Goal: Transaction & Acquisition: Purchase product/service

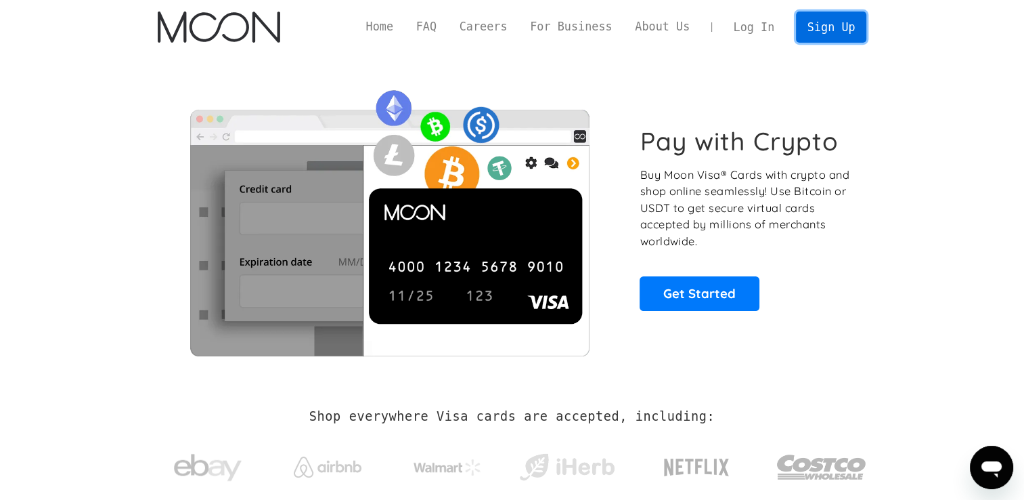
click at [838, 37] on link "Sign Up" at bounding box center [831, 27] width 70 height 30
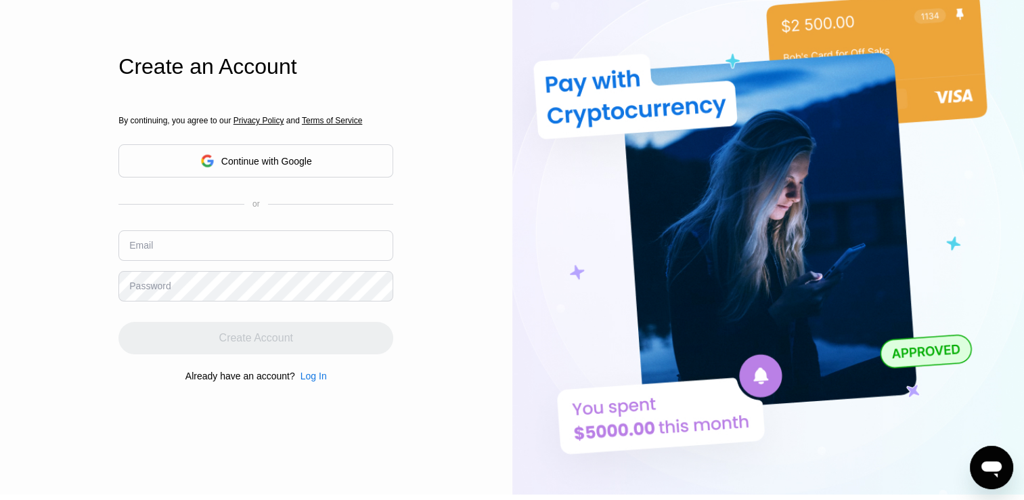
scroll to position [68, 0]
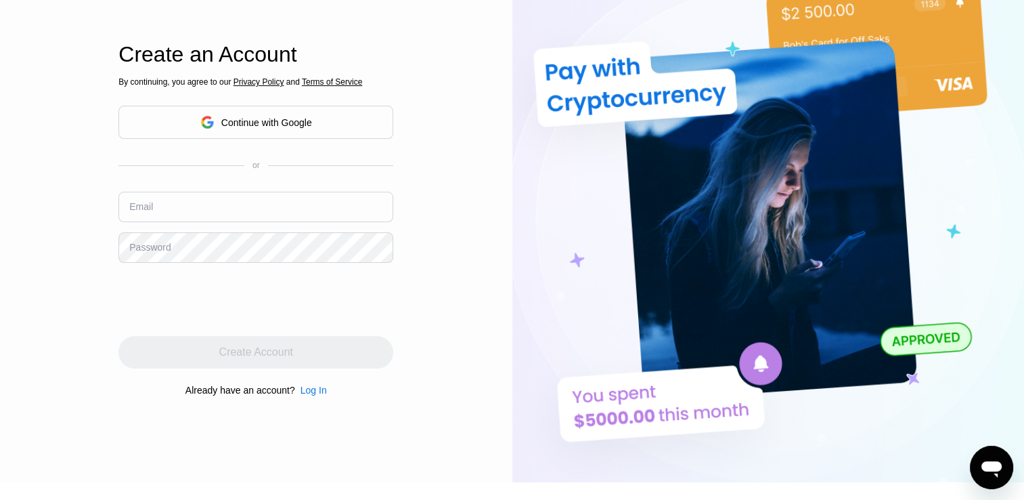
click at [165, 230] on div "Email" at bounding box center [255, 212] width 275 height 41
click at [165, 210] on input "text" at bounding box center [255, 207] width 275 height 30
type input "info@inmohome.pro"
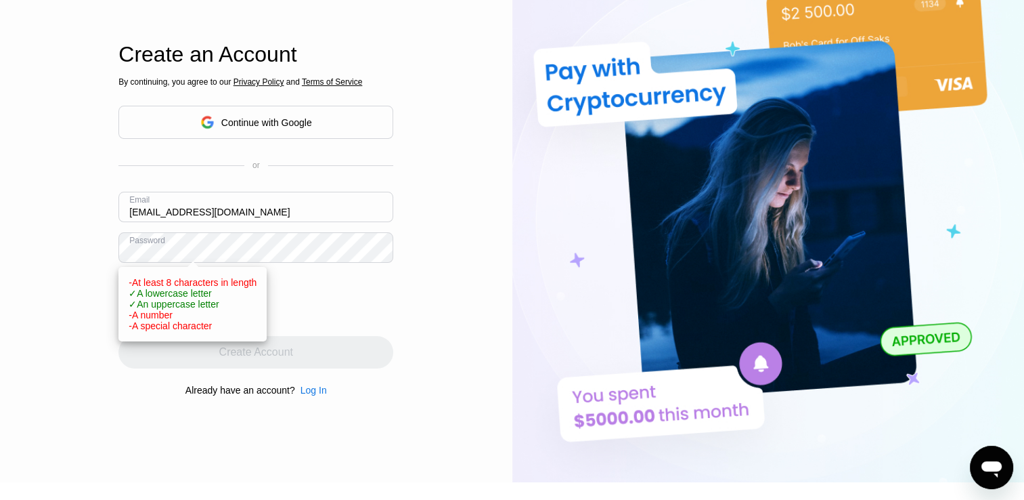
click at [205, 212] on input "info@inmohome.pro" at bounding box center [255, 207] width 275 height 30
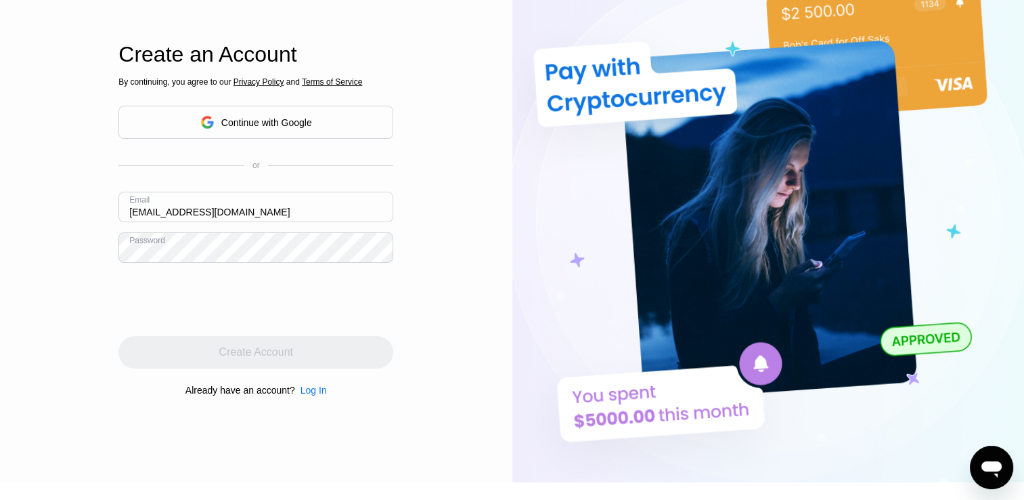
click at [35, 238] on div "Log In Sign Up EN Language English Save Create an Account By continuing, you ag…" at bounding box center [256, 207] width 513 height 550
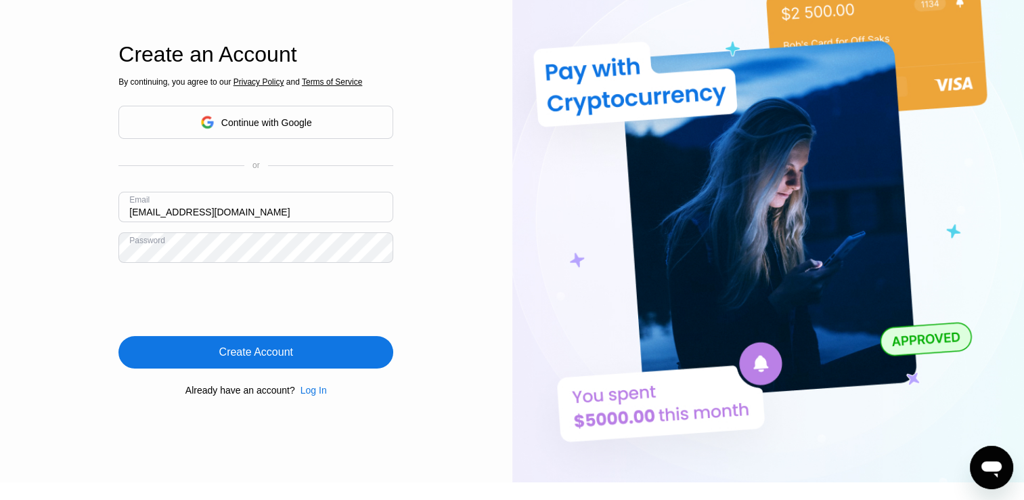
click at [243, 359] on div "Create Account" at bounding box center [256, 352] width 74 height 14
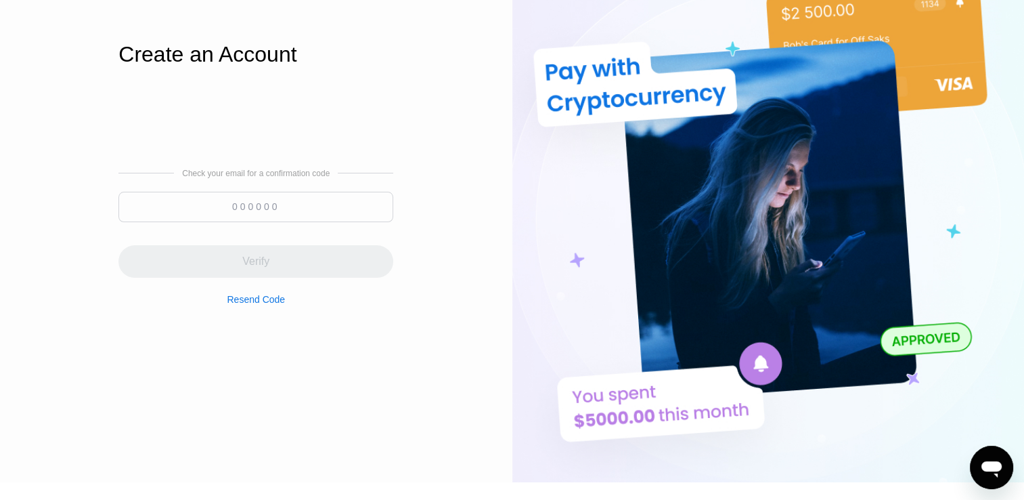
click at [261, 202] on input at bounding box center [255, 207] width 275 height 30
paste input "294124"
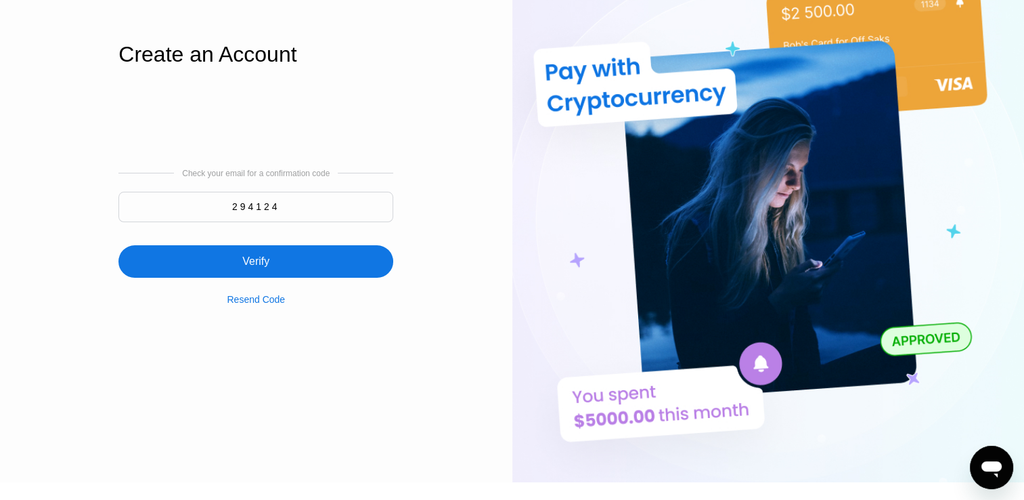
type input "294124"
click at [192, 271] on div "Verify" at bounding box center [255, 261] width 275 height 33
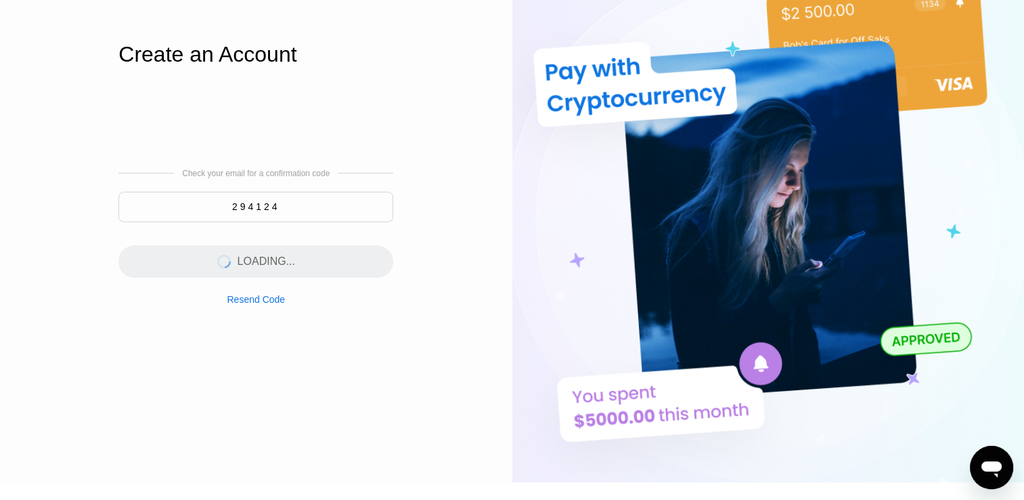
scroll to position [0, 0]
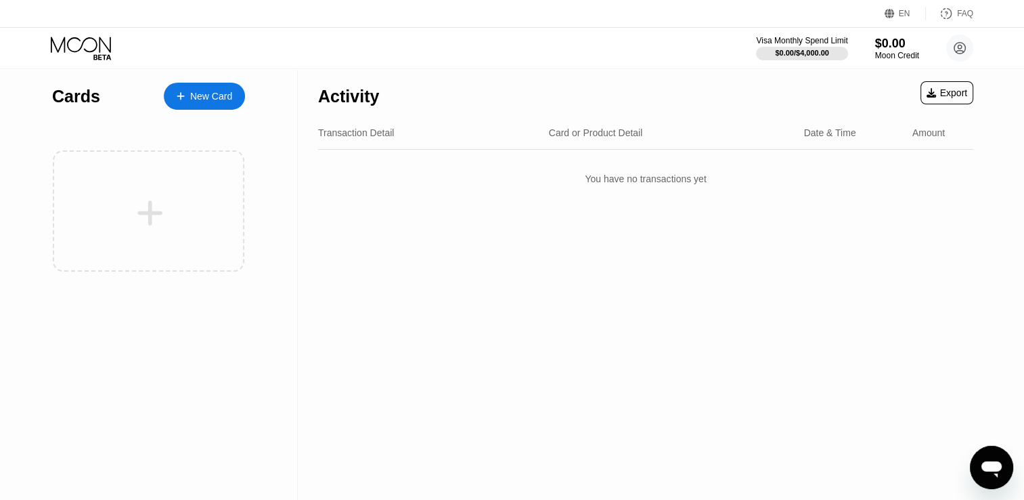
drag, startPoint x: 378, startPoint y: 318, endPoint x: 374, endPoint y: 329, distance: 12.2
click at [378, 320] on div "Activity Export Transaction Detail Card or Product Detail Date & Time Amount Yo…" at bounding box center [646, 284] width 696 height 431
click at [454, 294] on div "Activity Export Transaction Detail Card or Product Detail Date & Time Amount Yo…" at bounding box center [646, 284] width 696 height 431
click at [208, 93] on div "New Card" at bounding box center [211, 97] width 42 height 12
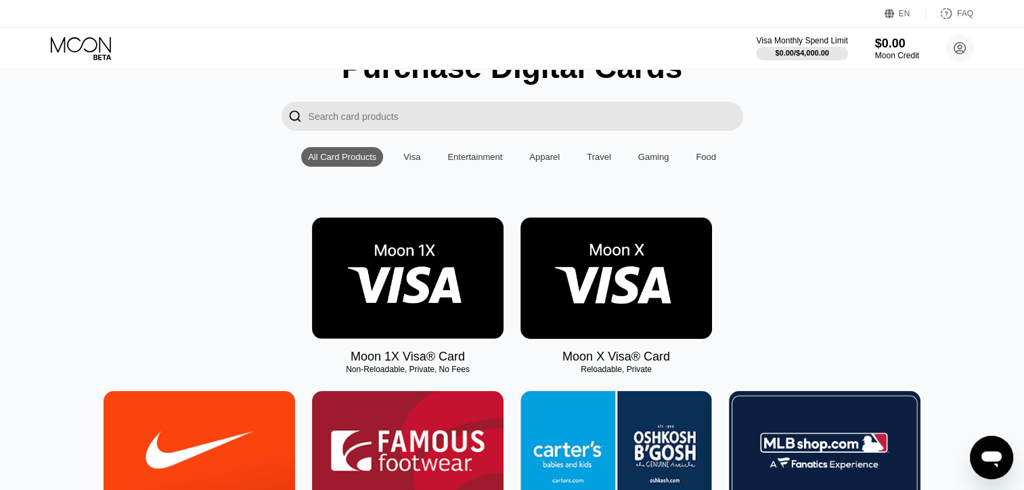
scroll to position [68, 0]
click at [599, 282] on img at bounding box center [617, 277] width 192 height 121
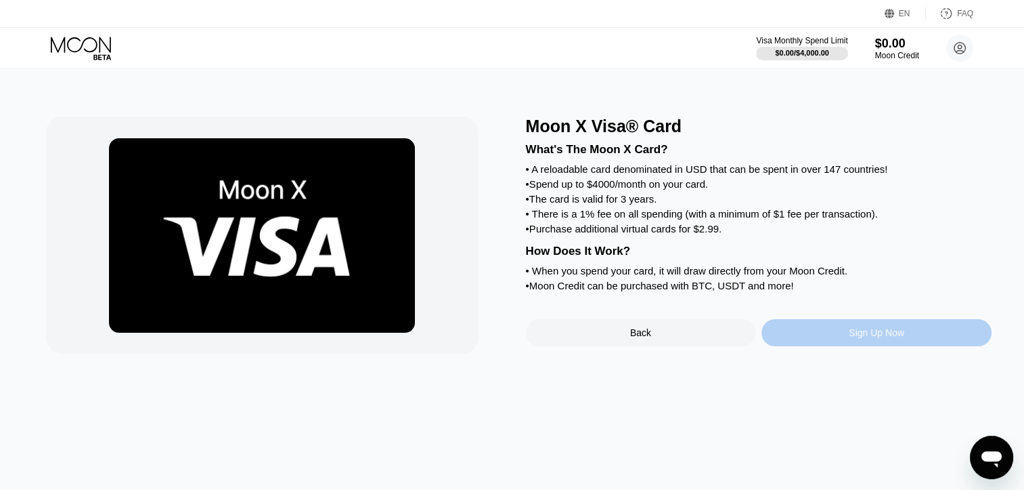
click at [854, 346] on div "Sign Up Now" at bounding box center [877, 332] width 230 height 27
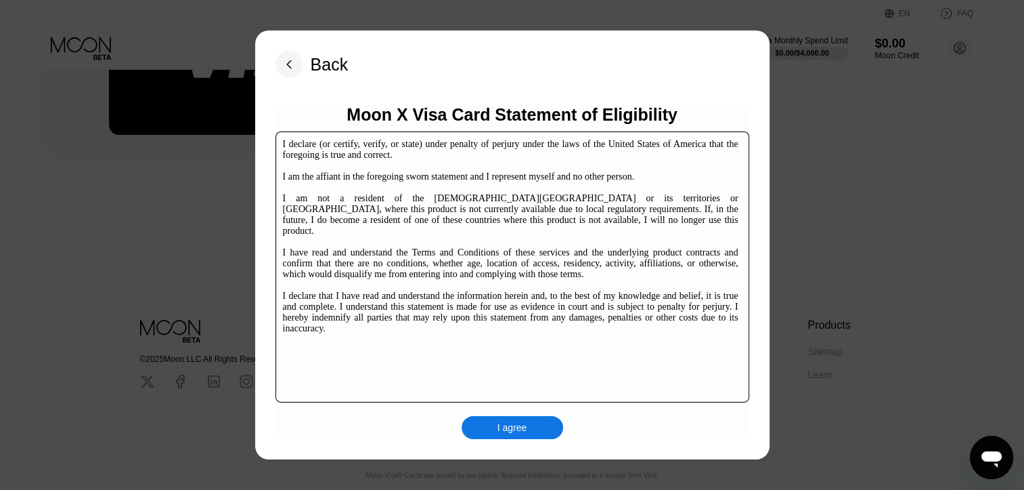
scroll to position [206, 0]
click at [515, 429] on div "I agree" at bounding box center [513, 427] width 30 height 12
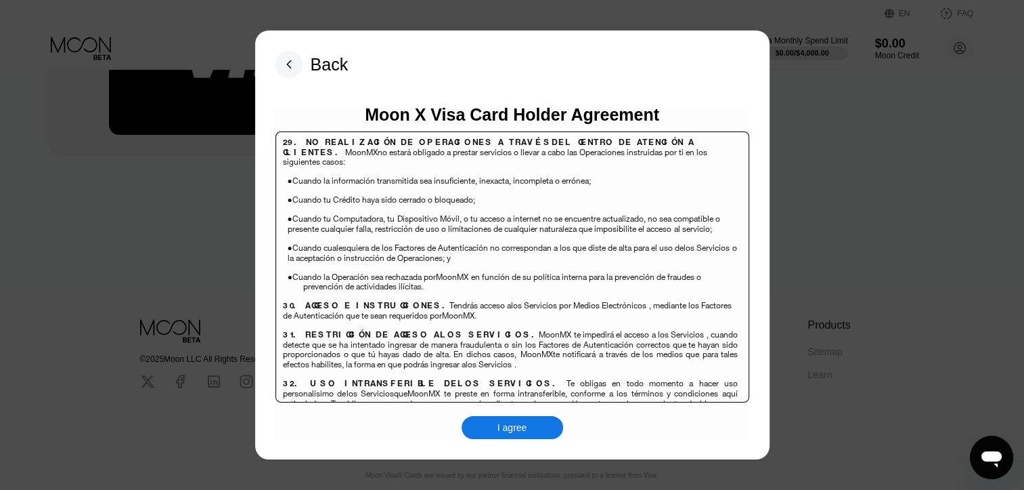
scroll to position [8784, 0]
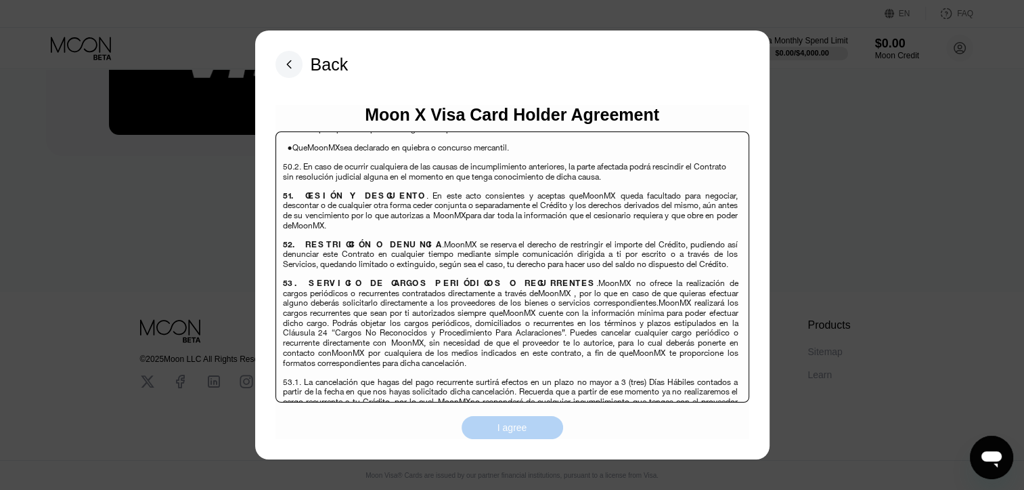
click at [498, 429] on div "I agree" at bounding box center [513, 427] width 30 height 12
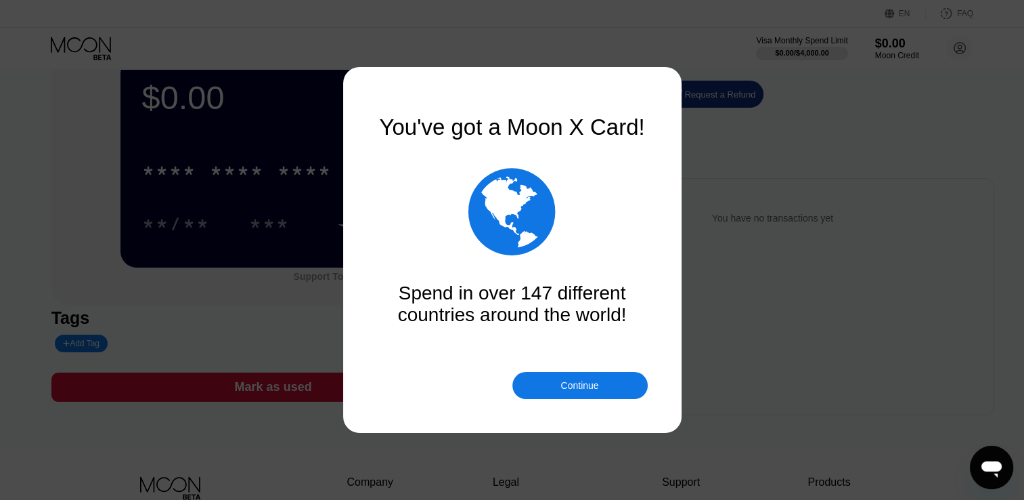
scroll to position [135, 0]
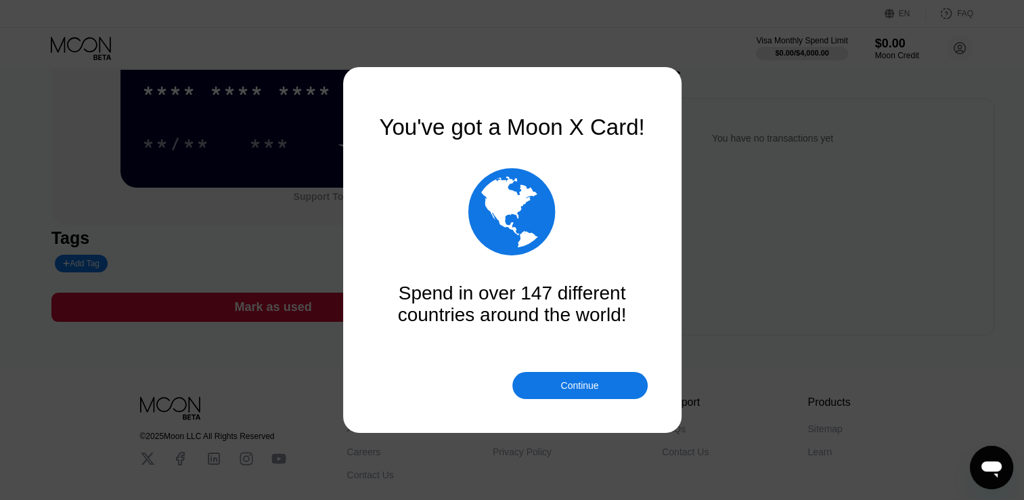
click at [588, 386] on div "Continue" at bounding box center [580, 385] width 38 height 11
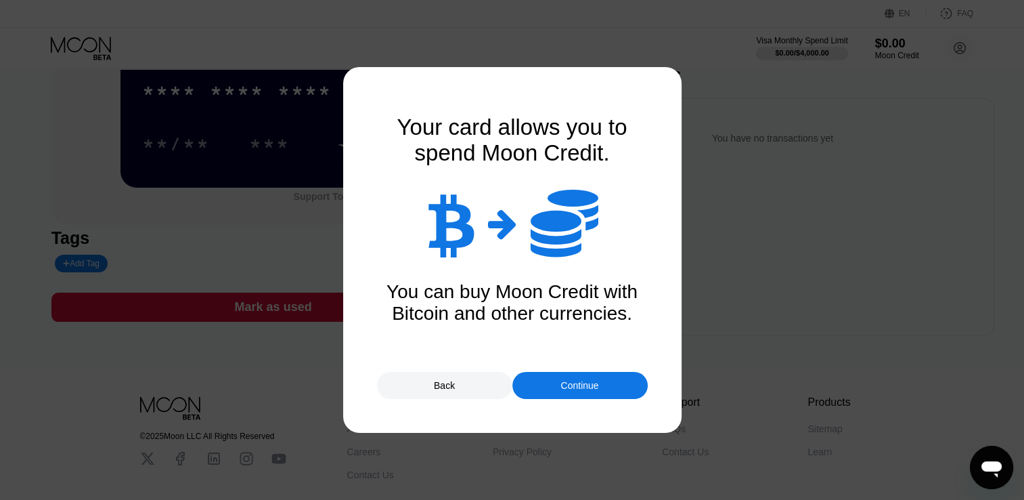
click at [582, 383] on div "Continue" at bounding box center [580, 385] width 38 height 11
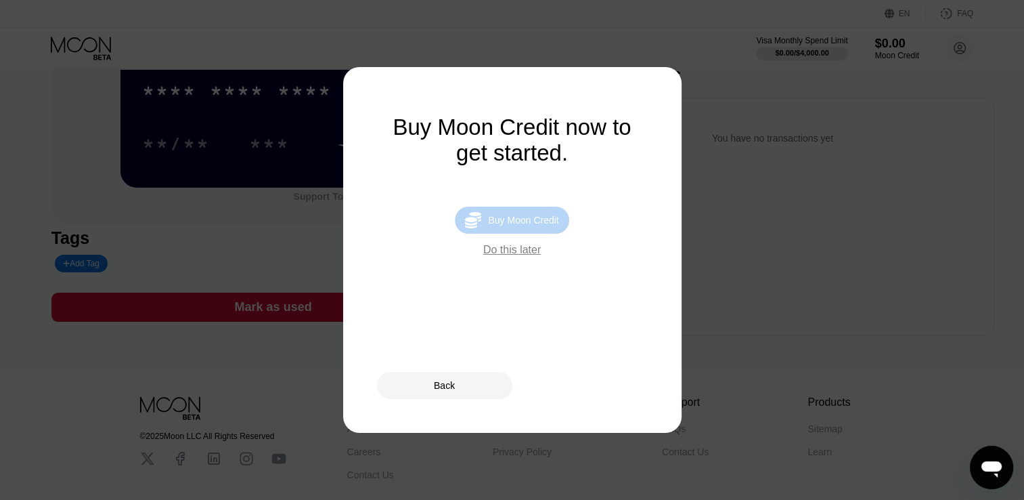
click at [532, 225] on div "Buy Moon Credit" at bounding box center [523, 220] width 70 height 11
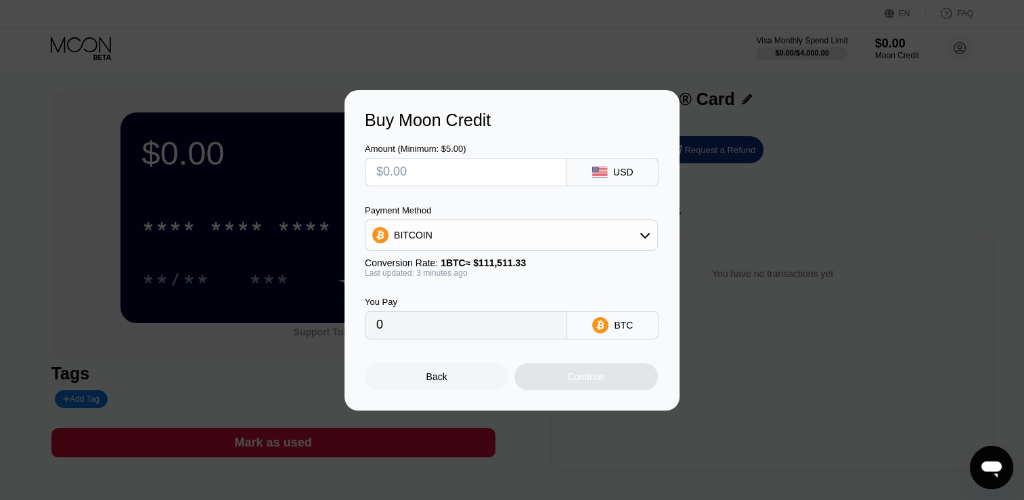
click at [406, 171] on input "text" at bounding box center [465, 171] width 179 height 27
type input "$21"
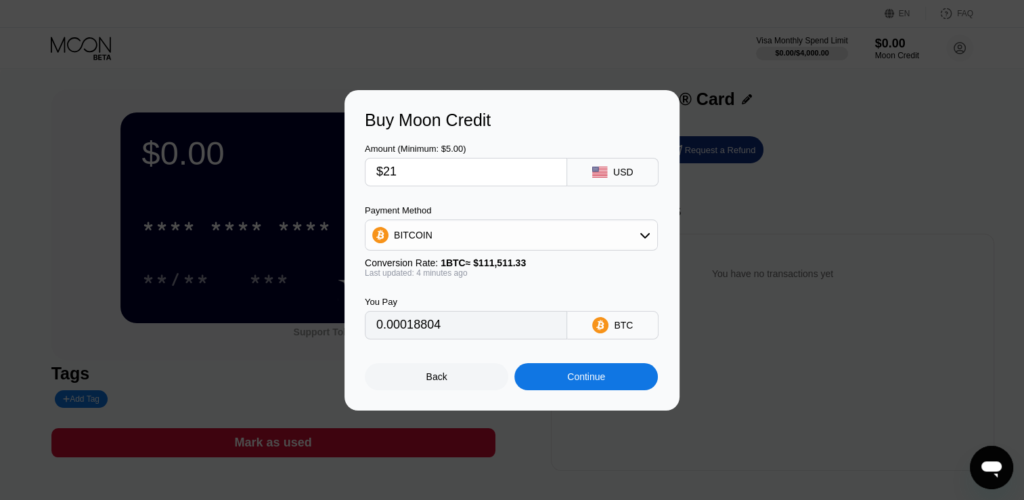
type input "0.00018804"
type input "$20"
type input "0.00017909"
type input "$20"
click at [452, 144] on div "Amount (Minimum: $5.00)" at bounding box center [466, 149] width 202 height 10
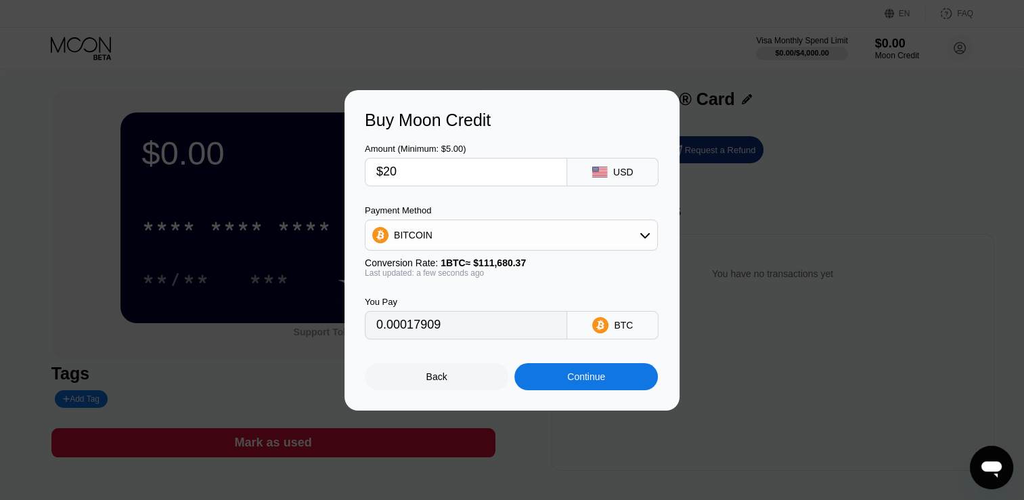
click at [583, 382] on div "Continue" at bounding box center [586, 376] width 38 height 11
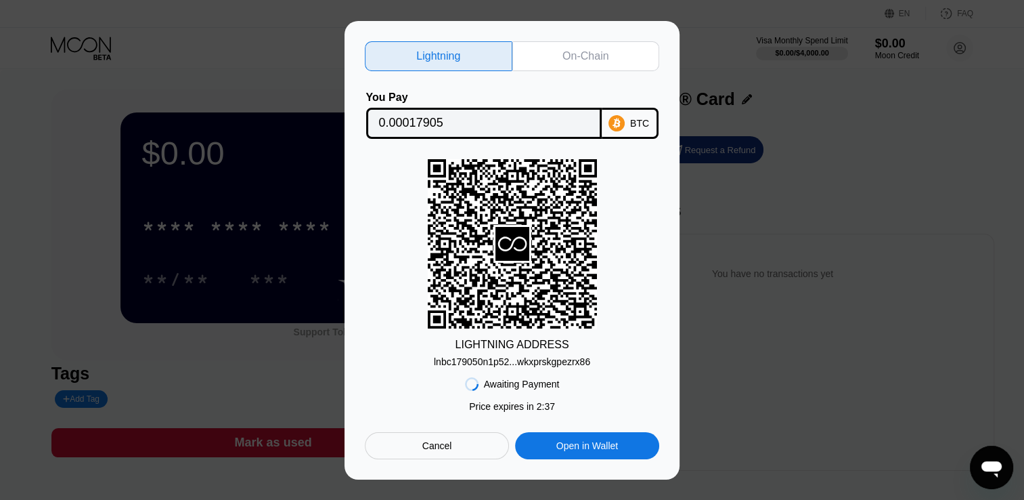
click at [488, 364] on div "lnbc179050n1p52...wkxprskgpezrx86" at bounding box center [512, 361] width 156 height 11
click at [563, 53] on div "On-Chain" at bounding box center [586, 56] width 46 height 14
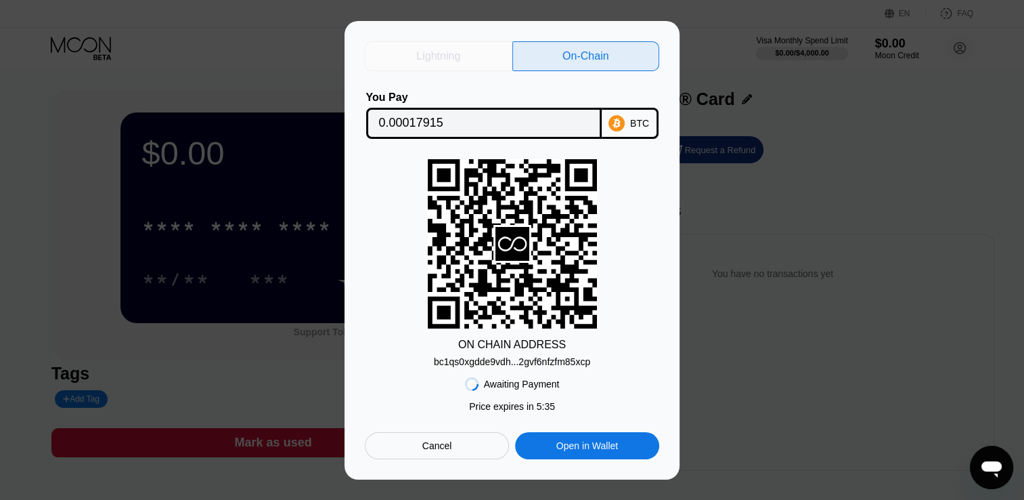
click at [431, 60] on div "Lightning" at bounding box center [439, 56] width 148 height 30
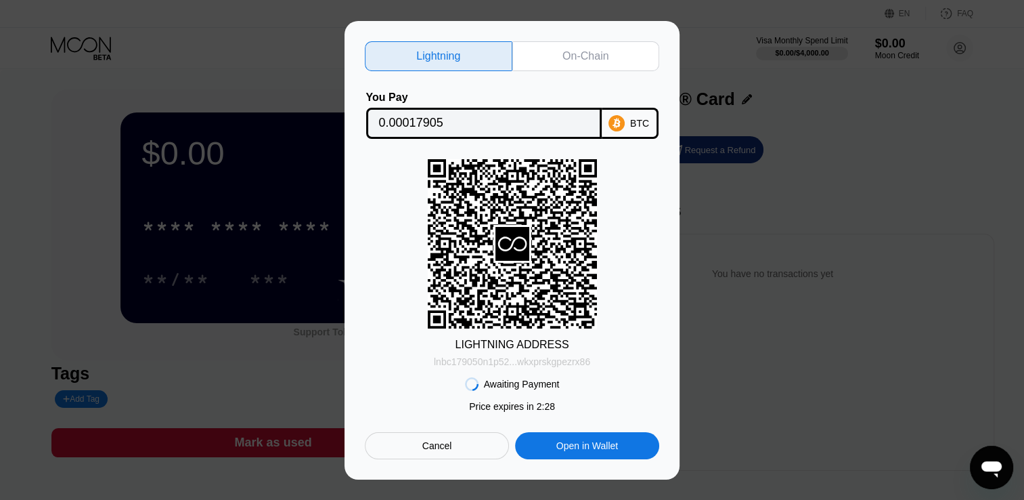
click at [458, 364] on div "lnbc179050n1p52...wkxprskgpezrx86" at bounding box center [512, 361] width 156 height 11
click at [592, 49] on div "On-Chain" at bounding box center [586, 56] width 46 height 14
type input "0.00017915"
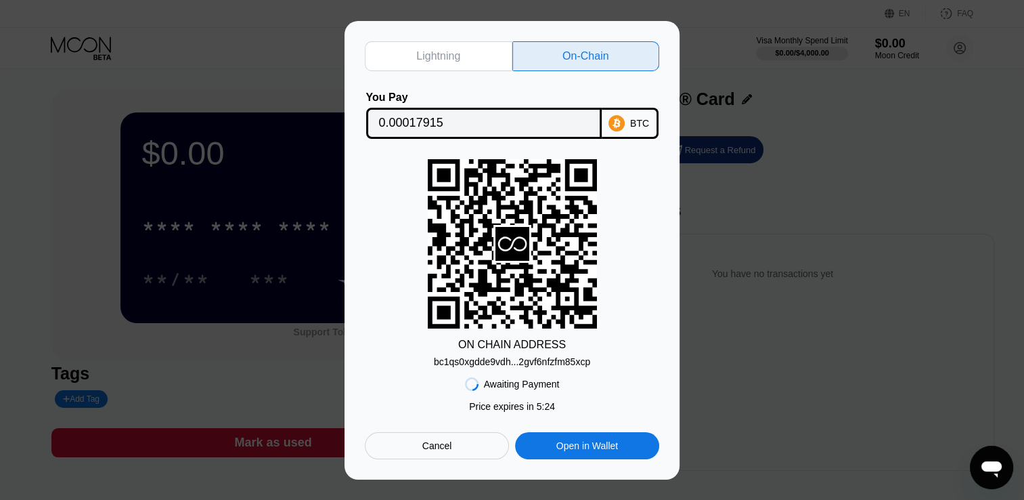
click at [485, 362] on div "bc1qs0xgdde9vdh...2gvf6nfzfm85xcp" at bounding box center [512, 361] width 156 height 11
click at [515, 367] on div "bc1qs0xgdde9vdh...2gvf6nfzfm85xcp" at bounding box center [512, 361] width 156 height 11
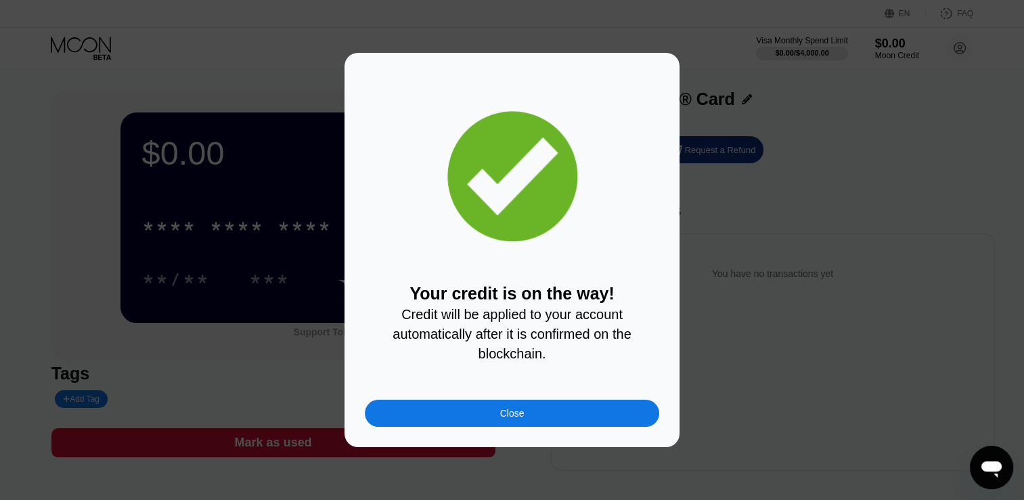
click at [534, 425] on div "Close" at bounding box center [512, 413] width 295 height 27
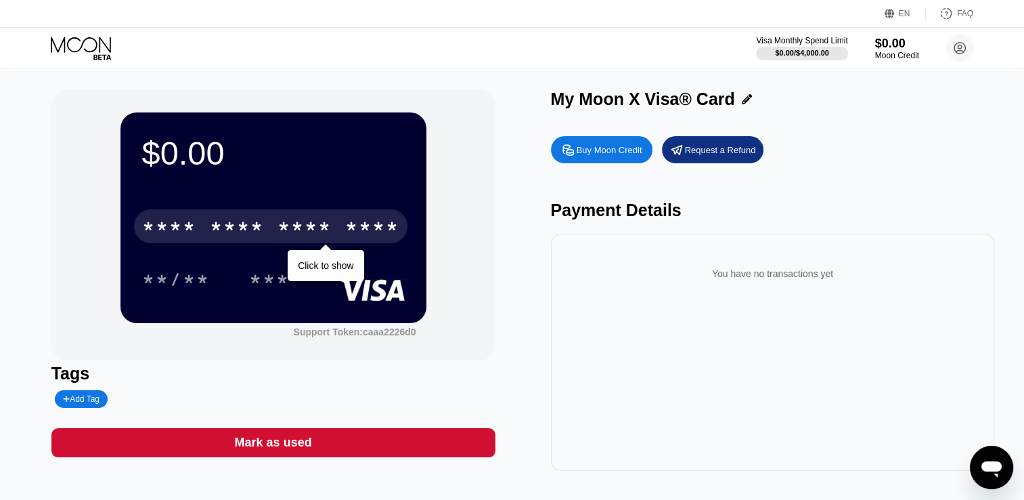
click at [236, 216] on div "* * * * * * * * * * * * ****" at bounding box center [271, 226] width 274 height 34
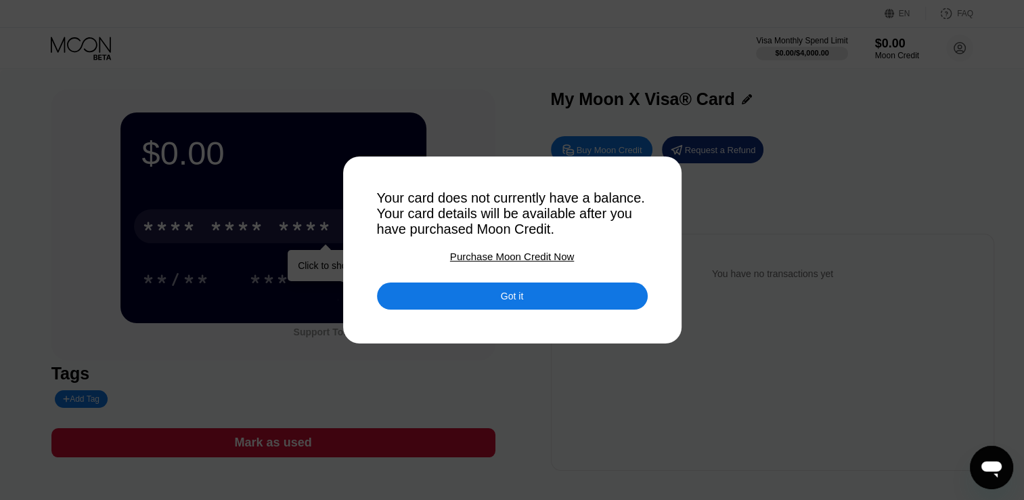
click at [442, 87] on div at bounding box center [517, 250] width 1035 height 500
click at [531, 317] on div at bounding box center [517, 250] width 1035 height 500
click at [572, 390] on div at bounding box center [517, 250] width 1035 height 500
drag, startPoint x: 609, startPoint y: 437, endPoint x: 588, endPoint y: 349, distance: 90.5
click at [605, 411] on div at bounding box center [517, 250] width 1035 height 500
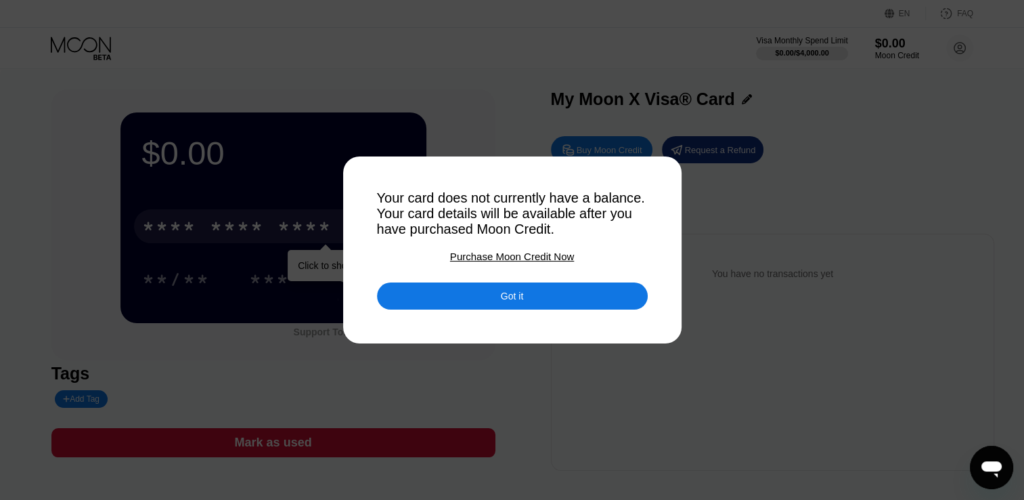
click at [565, 307] on div "Got it" at bounding box center [512, 295] width 271 height 27
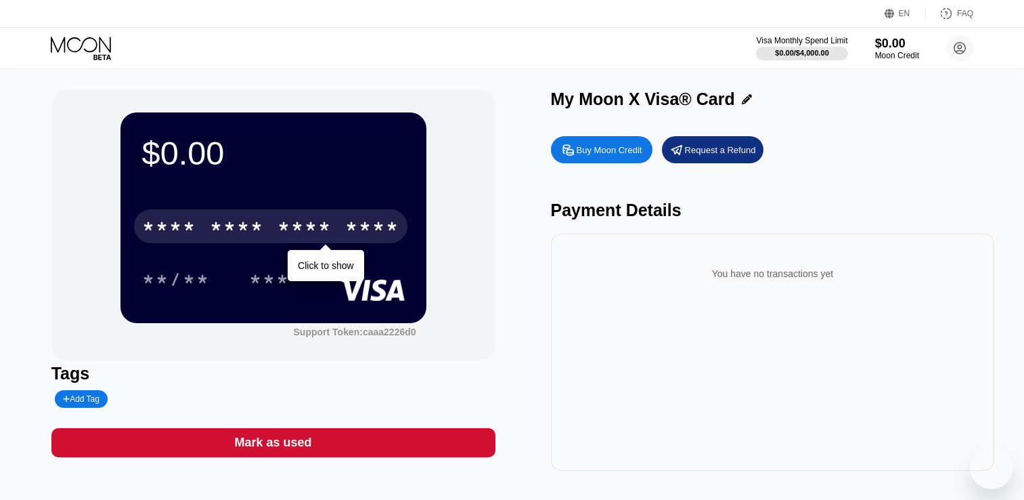
click at [607, 290] on div "You have no transactions yet" at bounding box center [773, 274] width 423 height 38
click at [655, 302] on div "You have no transactions yet" at bounding box center [773, 352] width 444 height 237
